Goal: Information Seeking & Learning: Learn about a topic

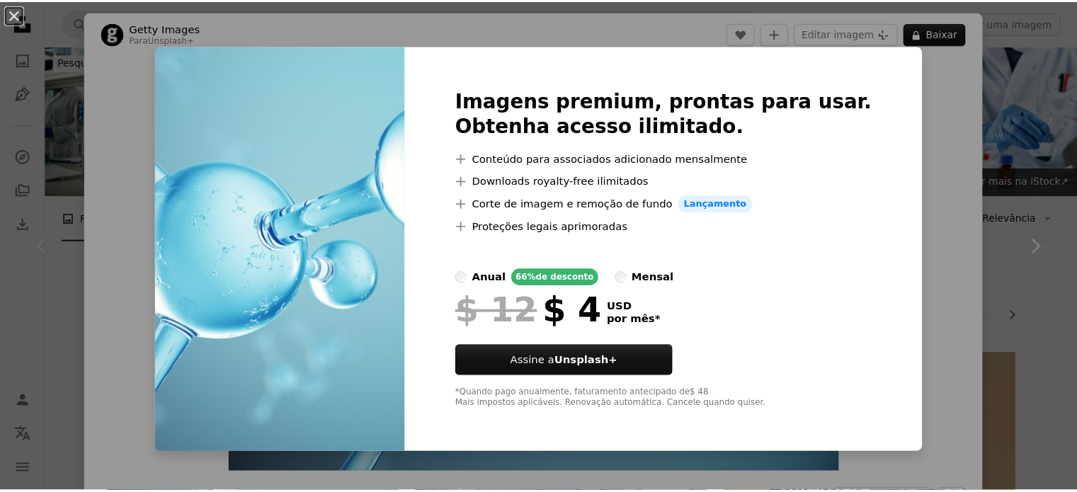
scroll to position [192, 0]
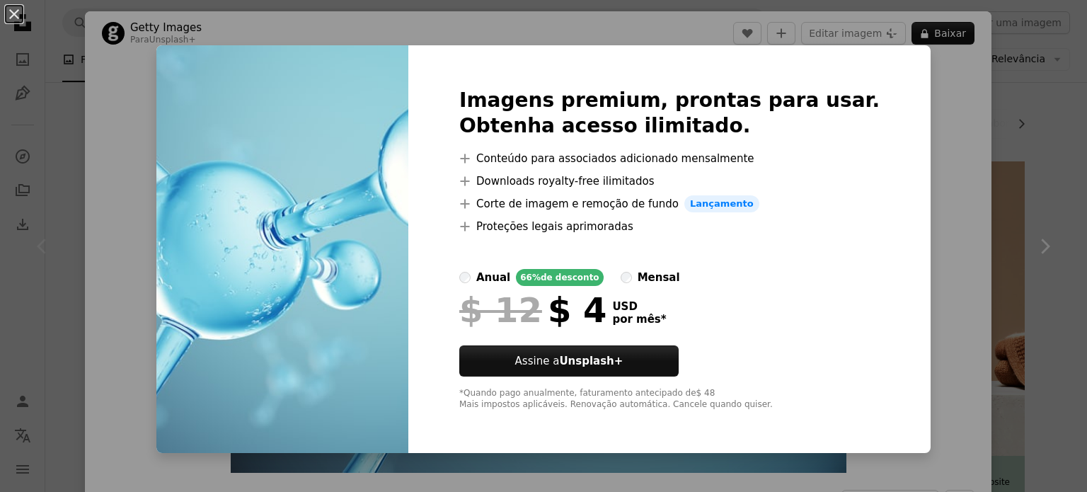
click at [933, 188] on div "An X shape Imagens premium, prontas para usar. Obtenha acesso ilimitado. A plus…" at bounding box center [543, 246] width 1087 height 492
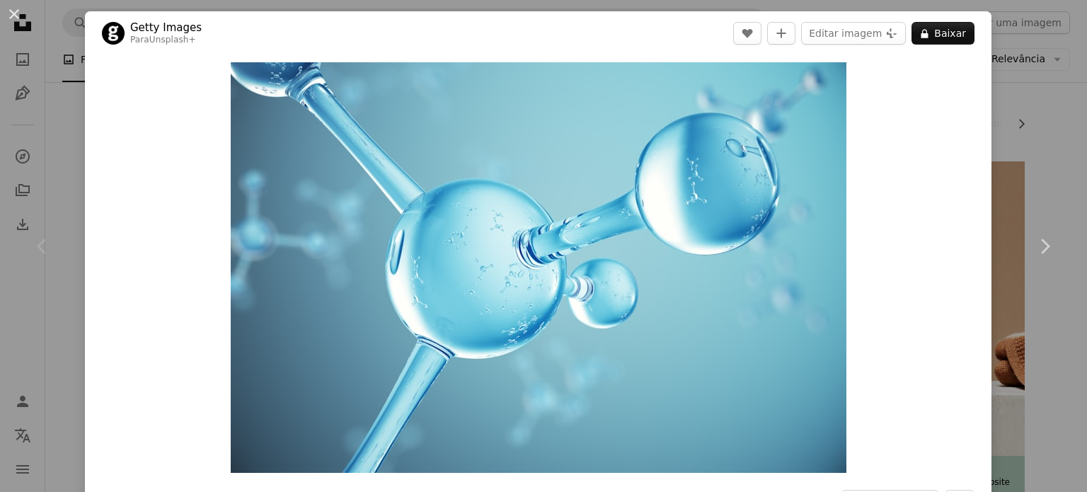
click at [1062, 140] on div "An X shape Chevron left Chevron right Getty Images Para Unsplash+ A heart A plu…" at bounding box center [543, 246] width 1087 height 492
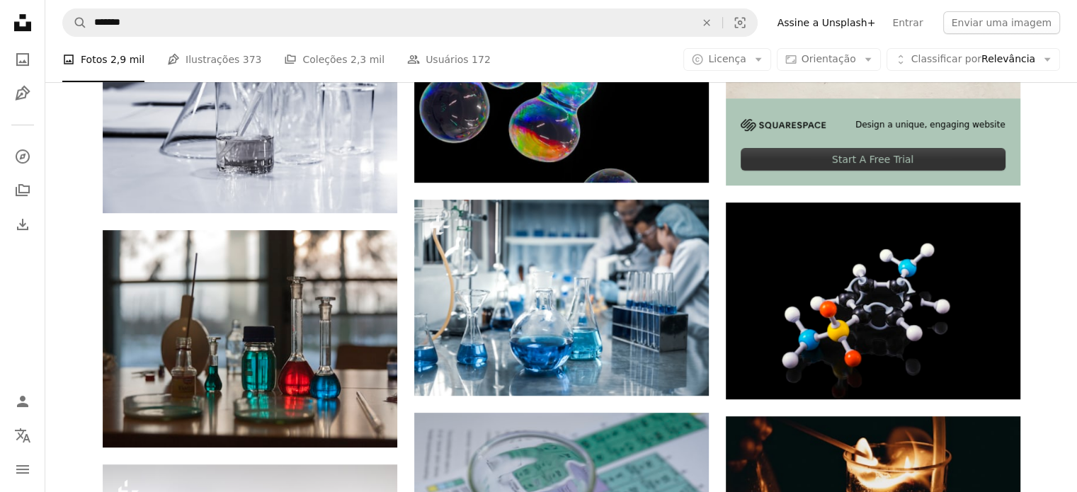
scroll to position [150, 0]
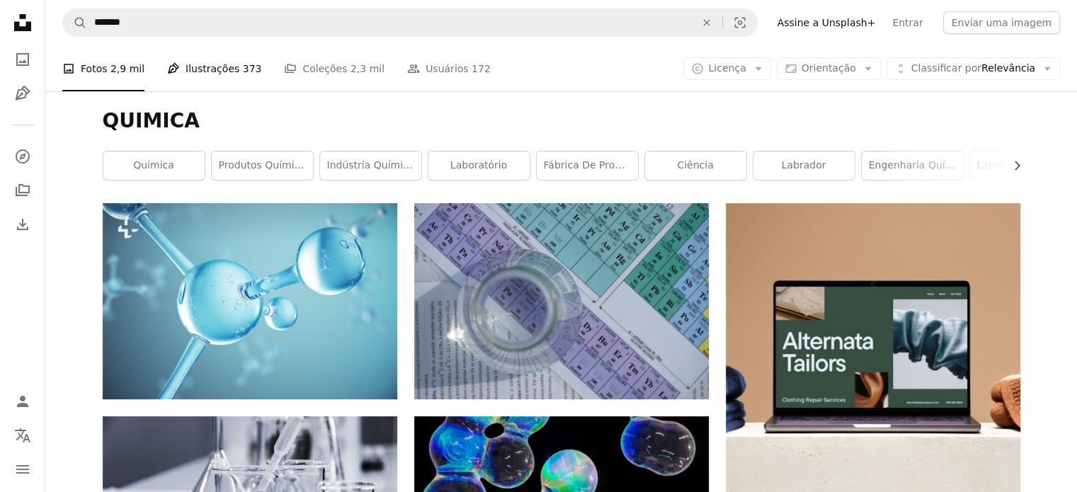
click at [209, 69] on link "Pen Tool Ilustrações 373" at bounding box center [214, 68] width 94 height 45
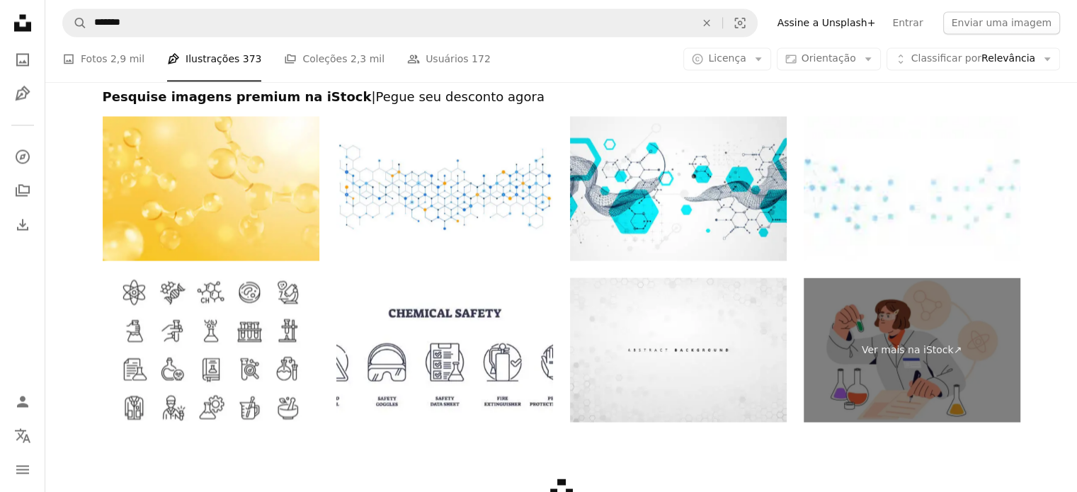
scroll to position [2637, 0]
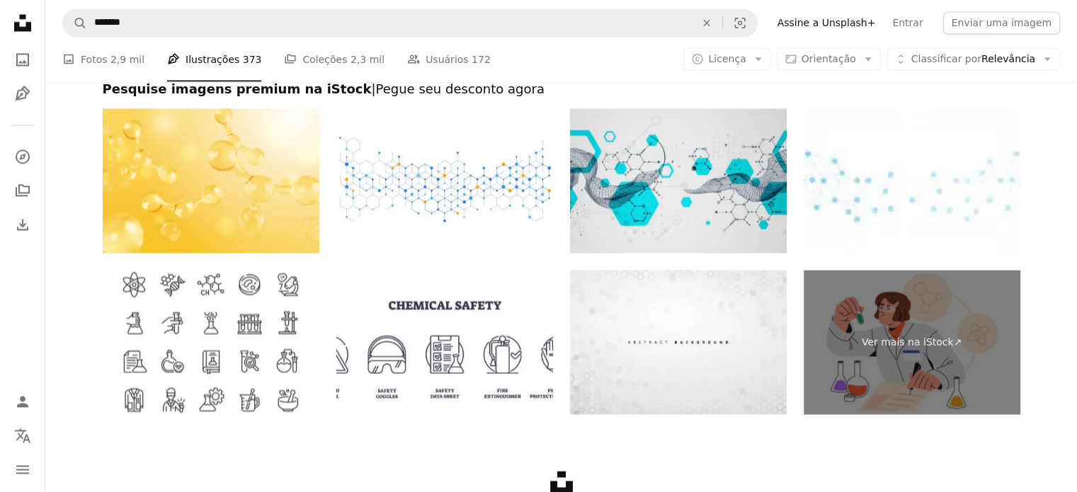
click at [660, 201] on img at bounding box center [678, 180] width 217 height 144
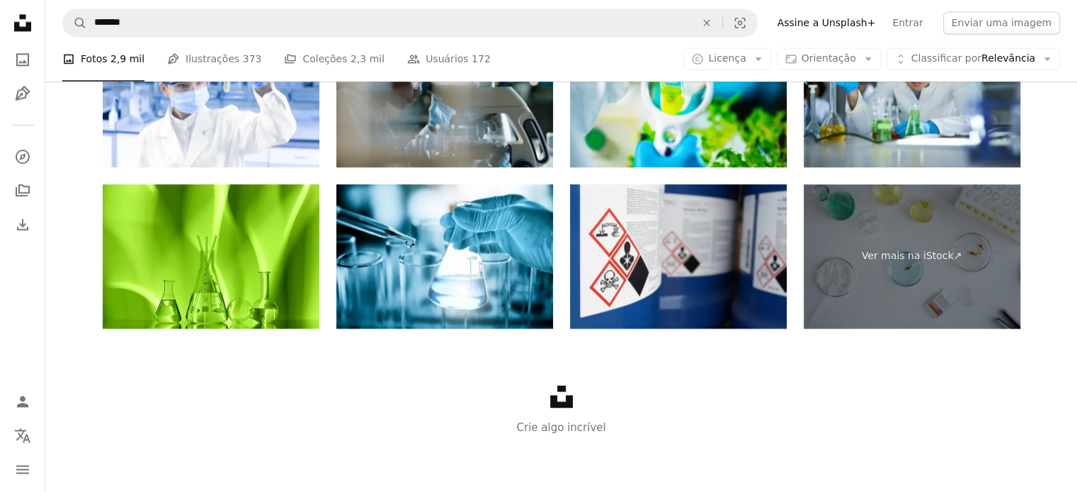
scroll to position [150, 0]
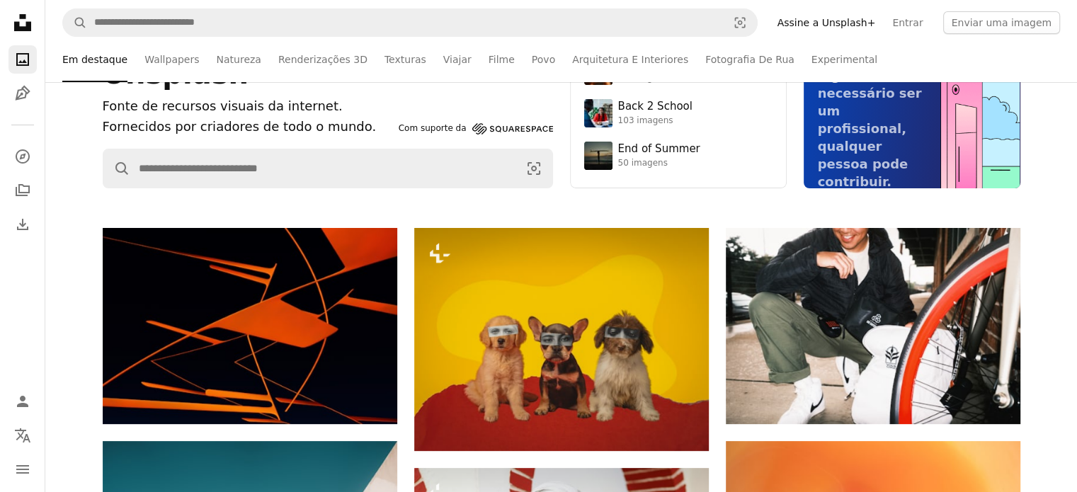
scroll to position [2322, 0]
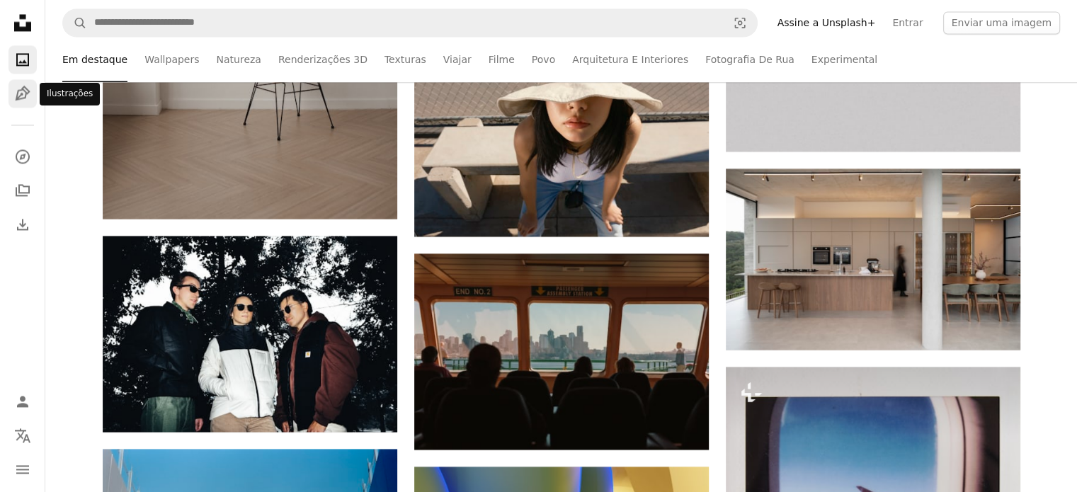
click at [11, 88] on link "Pen Tool" at bounding box center [22, 93] width 28 height 28
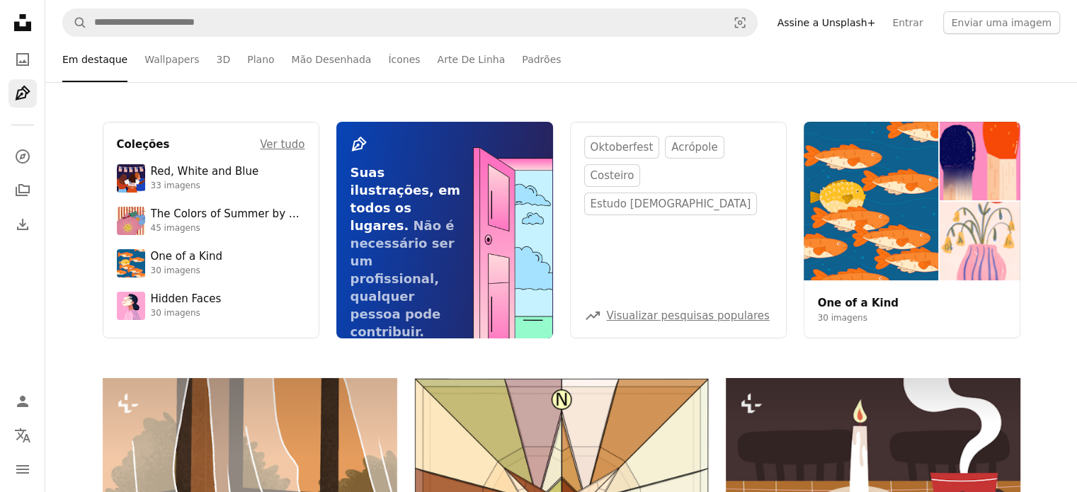
click at [24, 11] on icon "Unsplash logo Página inicial da Unsplash" at bounding box center [22, 22] width 28 height 28
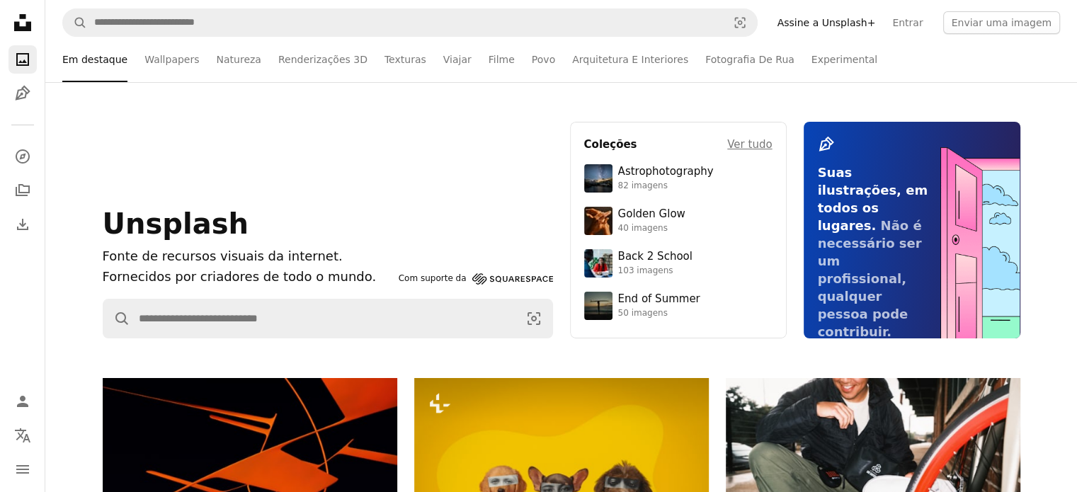
click at [24, 11] on icon "Unsplash logo Página inicial da Unsplash" at bounding box center [22, 22] width 28 height 28
click at [27, 157] on icon "A compass" at bounding box center [22, 156] width 17 height 17
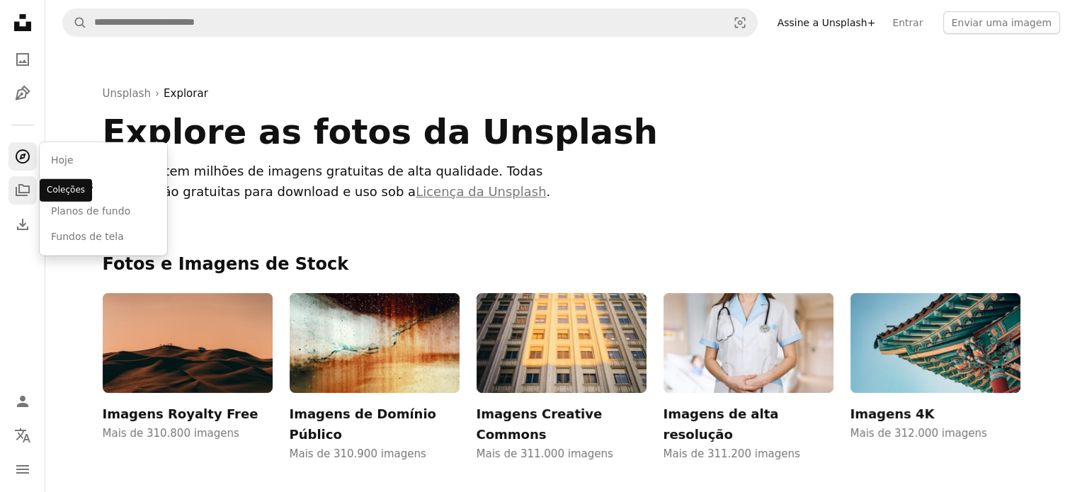
click at [21, 192] on icon "Coleções" at bounding box center [23, 190] width 14 height 12
